Goal: Task Accomplishment & Management: Use online tool/utility

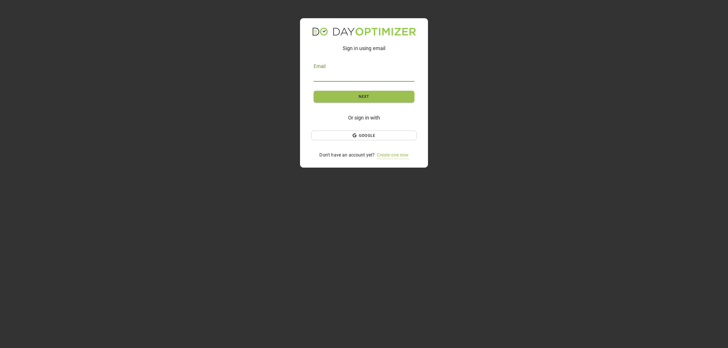
type input "[EMAIL_ADDRESS][DOMAIN_NAME]"
click at [357, 95] on span "Next" at bounding box center [364, 96] width 83 height 7
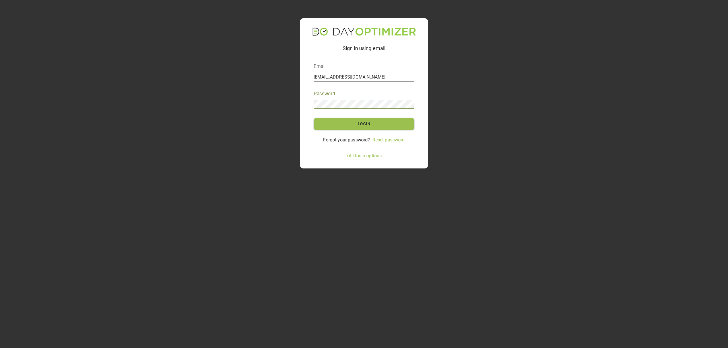
click at [366, 119] on button "Login" at bounding box center [364, 124] width 101 height 12
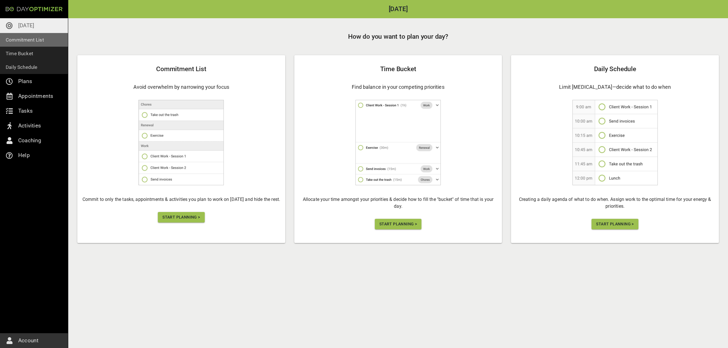
click at [36, 43] on p "Commitment List" at bounding box center [25, 40] width 38 height 8
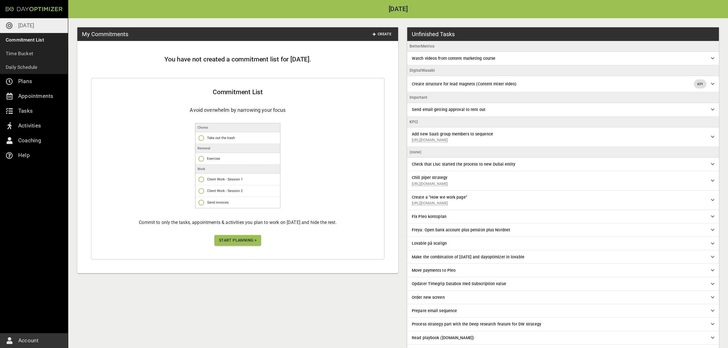
click at [234, 237] on span "Start Planning >" at bounding box center [238, 240] width 38 height 7
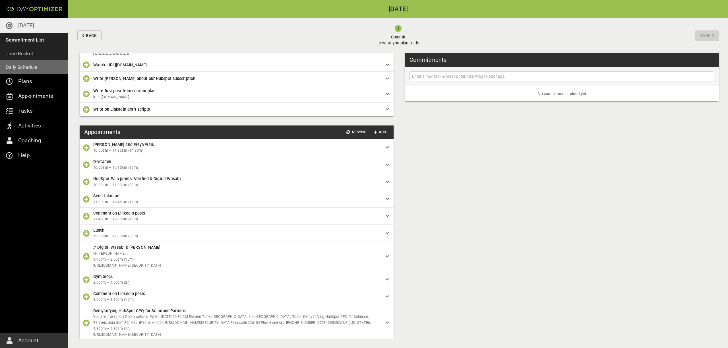
scroll to position [509, 0]
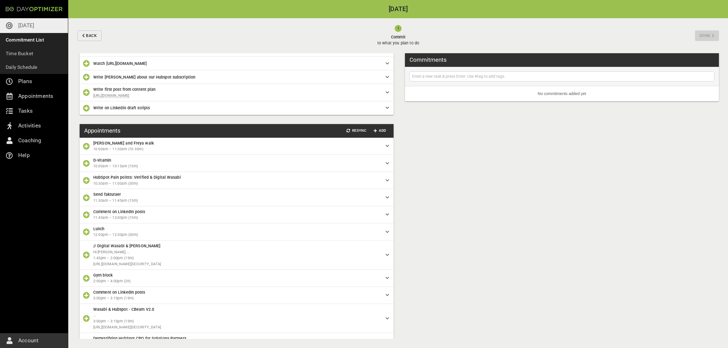
click at [86, 258] on icon "button" at bounding box center [86, 255] width 7 height 7
click at [87, 282] on icon "button" at bounding box center [86, 278] width 7 height 7
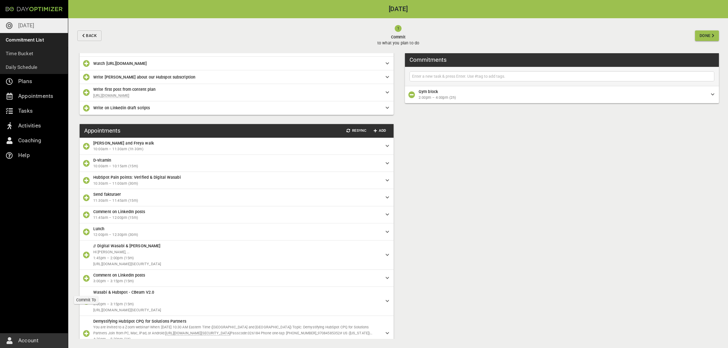
scroll to position [512, 0]
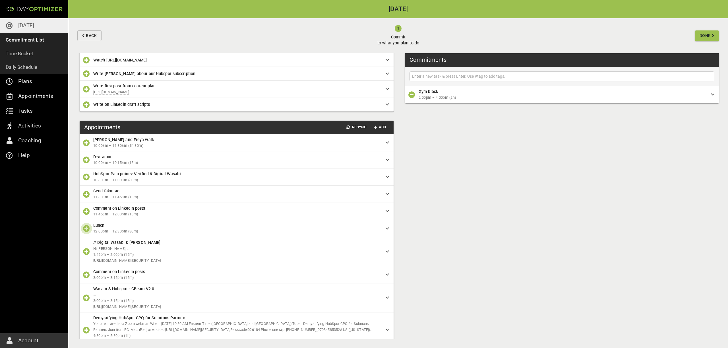
click at [90, 234] on button "button" at bounding box center [86, 228] width 11 height 11
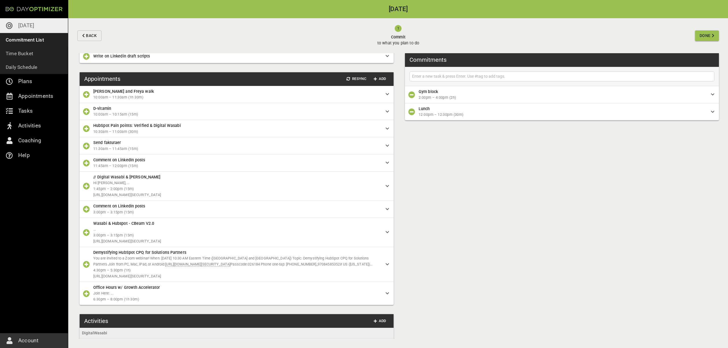
scroll to position [559, 0]
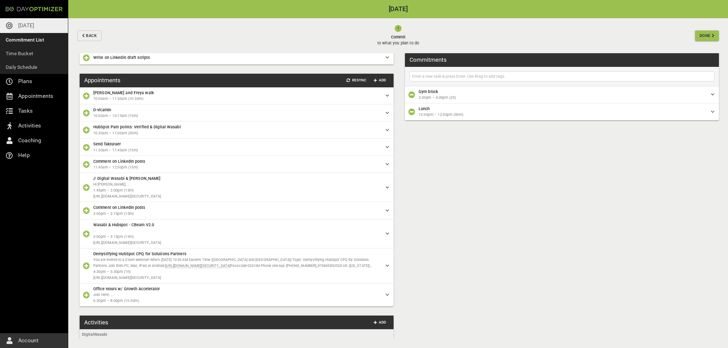
click at [114, 147] on span "Send fakturaer" at bounding box center [234, 144] width 283 height 6
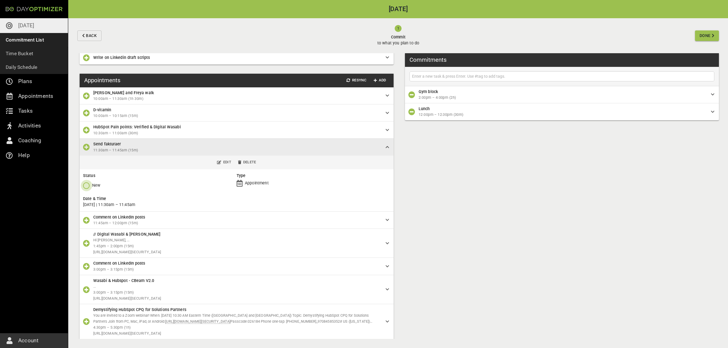
click at [85, 189] on icon "button" at bounding box center [86, 185] width 7 height 7
click at [106, 219] on span "Done" at bounding box center [96, 219] width 26 height 7
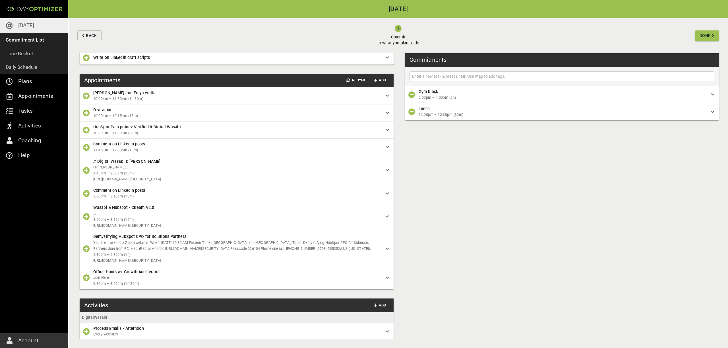
click at [153, 136] on span "10:30am – 11:00am (30m)" at bounding box center [237, 133] width 288 height 6
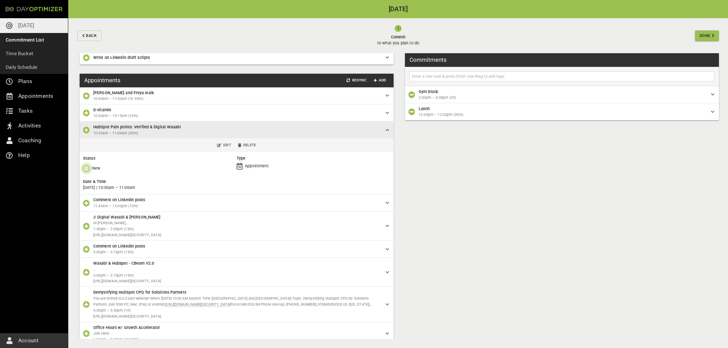
click at [87, 174] on button "button" at bounding box center [86, 168] width 11 height 11
click at [90, 203] on span "Done" at bounding box center [96, 202] width 26 height 7
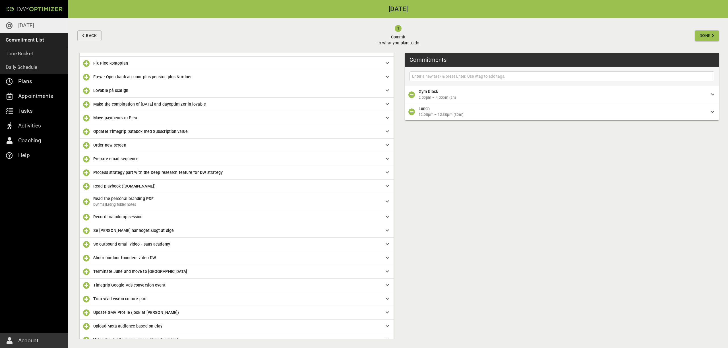
scroll to position [170, 0]
